Goal: Information Seeking & Learning: Check status

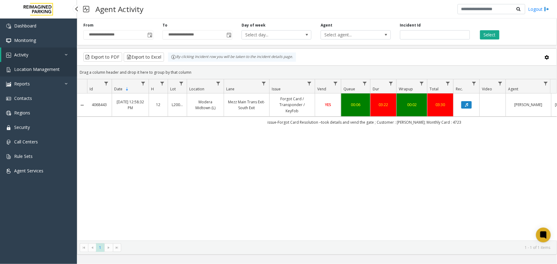
click at [42, 67] on span "Location Management" at bounding box center [37, 69] width 46 height 6
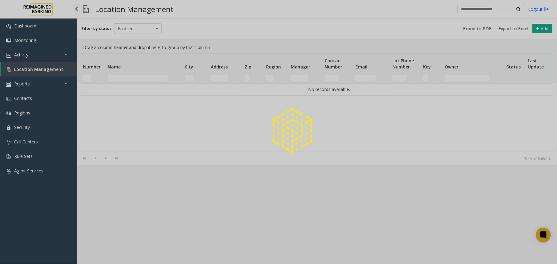
click at [51, 57] on div at bounding box center [278, 132] width 557 height 264
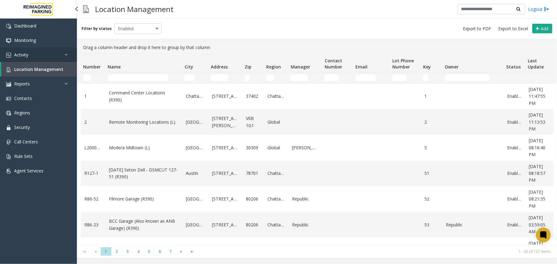
click at [53, 56] on link "Activity" at bounding box center [38, 54] width 77 height 14
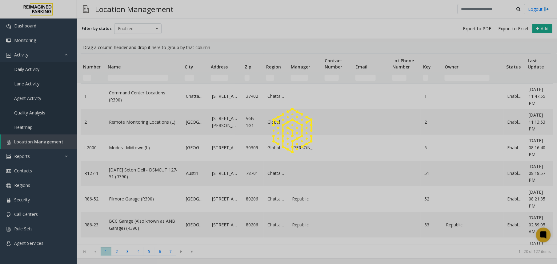
click at [34, 97] on div at bounding box center [278, 132] width 557 height 264
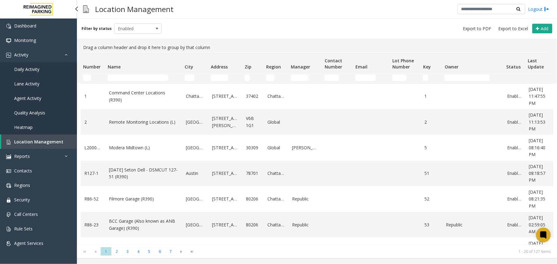
click at [34, 97] on span "Agent Activity" at bounding box center [27, 98] width 27 height 6
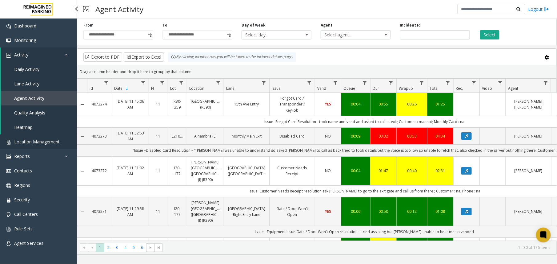
click at [56, 137] on link "Location Management" at bounding box center [38, 141] width 77 height 14
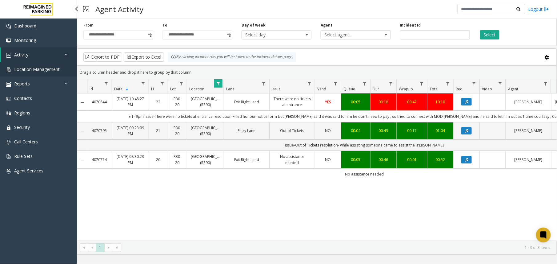
click at [30, 63] on link "Location Management" at bounding box center [38, 69] width 77 height 14
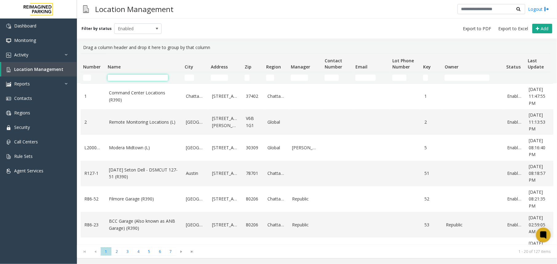
click at [121, 79] on input "Name Filter" at bounding box center [138, 77] width 60 height 6
paste input "*****"
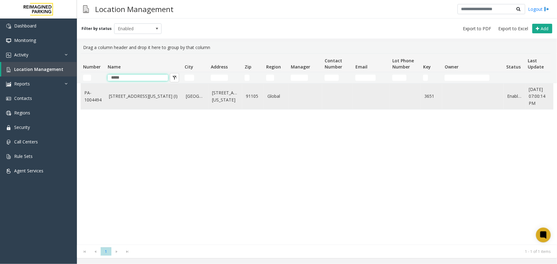
type input "*****"
click at [124, 101] on app-root "Dashboard Monitoring Activity Daily Activity Lane Activity Agent Activity Quali…" at bounding box center [278, 132] width 557 height 264
click at [126, 106] on td "[STREET_ADDRESS][US_STATE] (I)" at bounding box center [143, 96] width 77 height 26
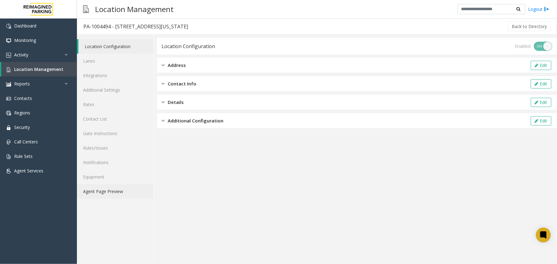
click at [113, 187] on link "Agent Page Preview" at bounding box center [115, 191] width 77 height 14
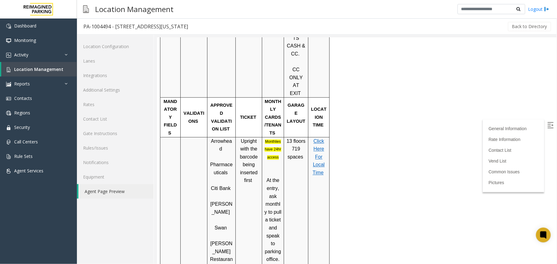
scroll to position [369, 0]
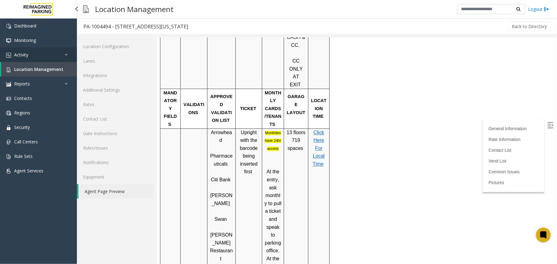
click at [68, 53] on icon at bounding box center [68, 54] width 6 height 4
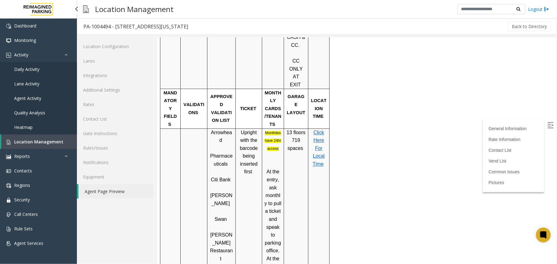
click at [19, 99] on span "Agent Activity" at bounding box center [27, 98] width 27 height 6
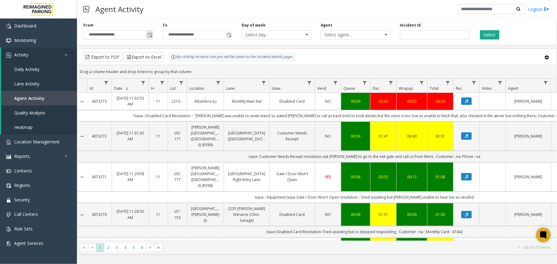
click at [146, 37] on span "Toggle popup" at bounding box center [149, 35] width 7 height 10
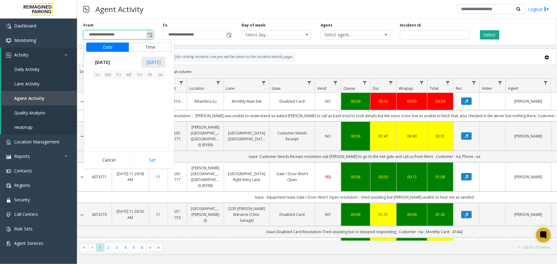
scroll to position [110484, 0]
click at [135, 84] on span "4" at bounding box center [139, 84] width 10 height 10
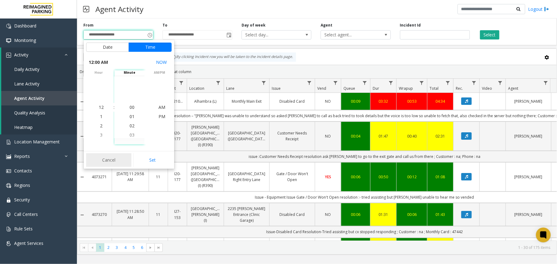
click at [112, 158] on button "Cancel" at bounding box center [108, 160] width 45 height 14
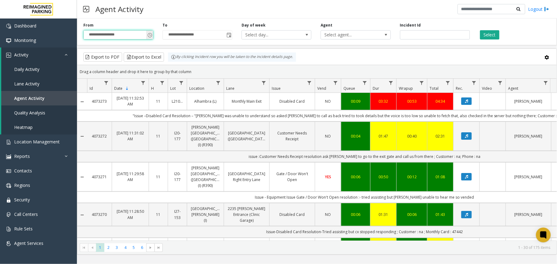
click at [148, 33] on span "Toggle popup" at bounding box center [149, 35] width 5 height 5
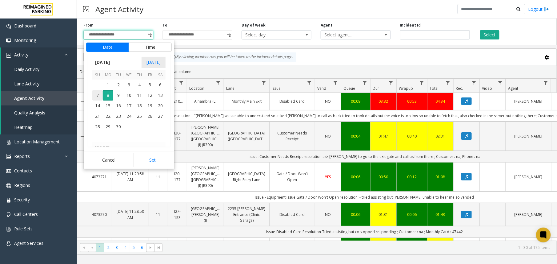
click at [97, 95] on span "7" at bounding box center [97, 95] width 10 height 10
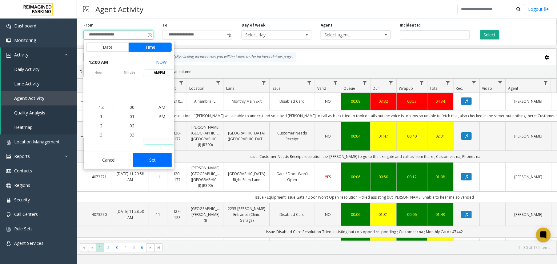
click at [157, 164] on button "Set" at bounding box center [152, 160] width 39 height 14
type input "**********"
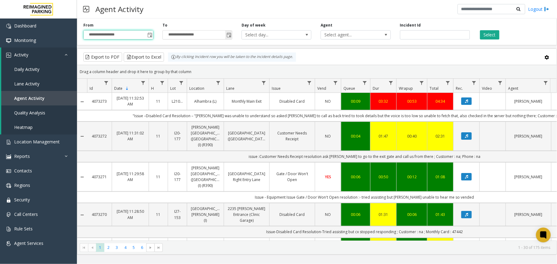
click at [230, 31] on span "Toggle popup" at bounding box center [228, 35] width 7 height 10
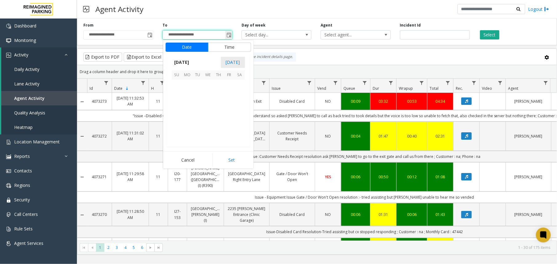
scroll to position [9, 0]
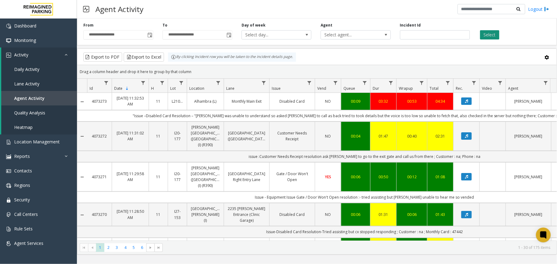
click at [489, 33] on button "Select" at bounding box center [489, 34] width 19 height 9
click at [220, 83] on span "Data table" at bounding box center [218, 82] width 5 height 5
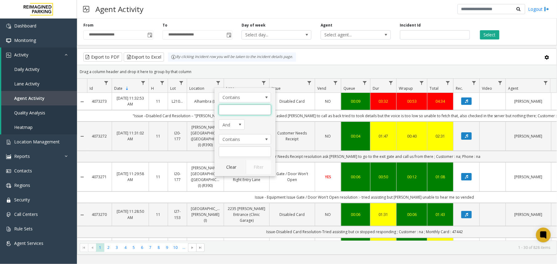
click at [237, 110] on input "Location Filter" at bounding box center [245, 109] width 52 height 10
paste input "*****"
type input "*****"
click at [267, 169] on button "Filter" at bounding box center [258, 167] width 25 height 14
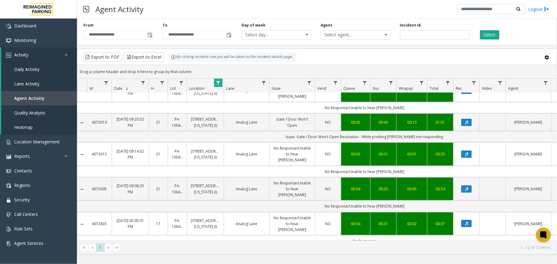
scroll to position [209, 0]
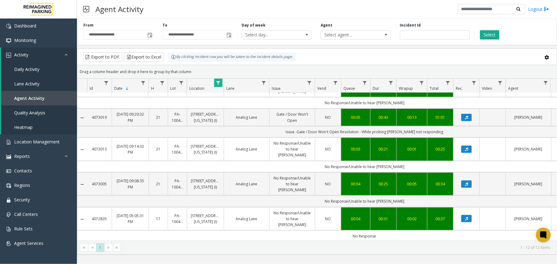
click at [470, 249] on button "Data table" at bounding box center [466, 252] width 10 height 7
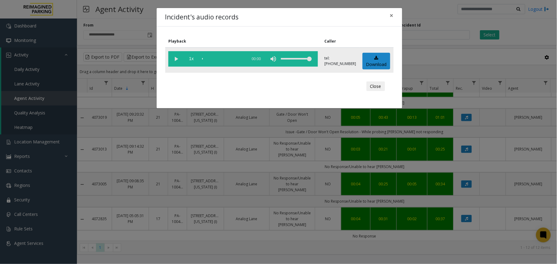
click at [174, 58] on vg-play-pause at bounding box center [175, 58] width 15 height 15
click at [332, 198] on div "Incident's audio records × Playback Caller 1x 00:26 tel:00365190016264494418 Do…" at bounding box center [278, 132] width 557 height 264
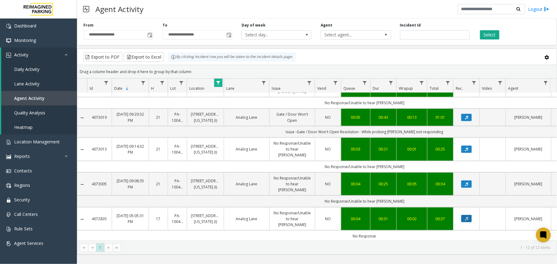
click at [465, 215] on button "Data table" at bounding box center [466, 218] width 10 height 7
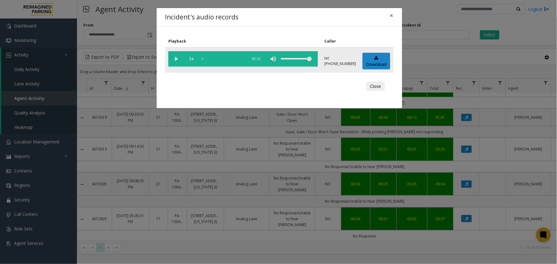
click at [174, 63] on vg-play-pause at bounding box center [175, 58] width 15 height 15
click at [252, 176] on div "Incident's audio records × Playback Caller 1x 00:32 tel:00365190016264494418 Do…" at bounding box center [278, 132] width 557 height 264
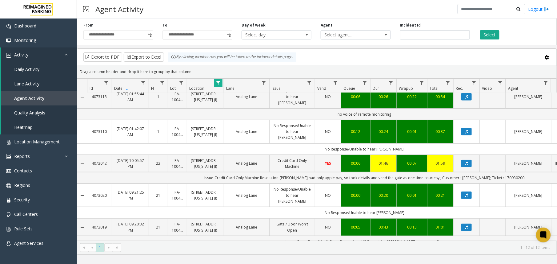
scroll to position [86, 0]
